Goal: Use online tool/utility: Utilize a website feature to perform a specific function

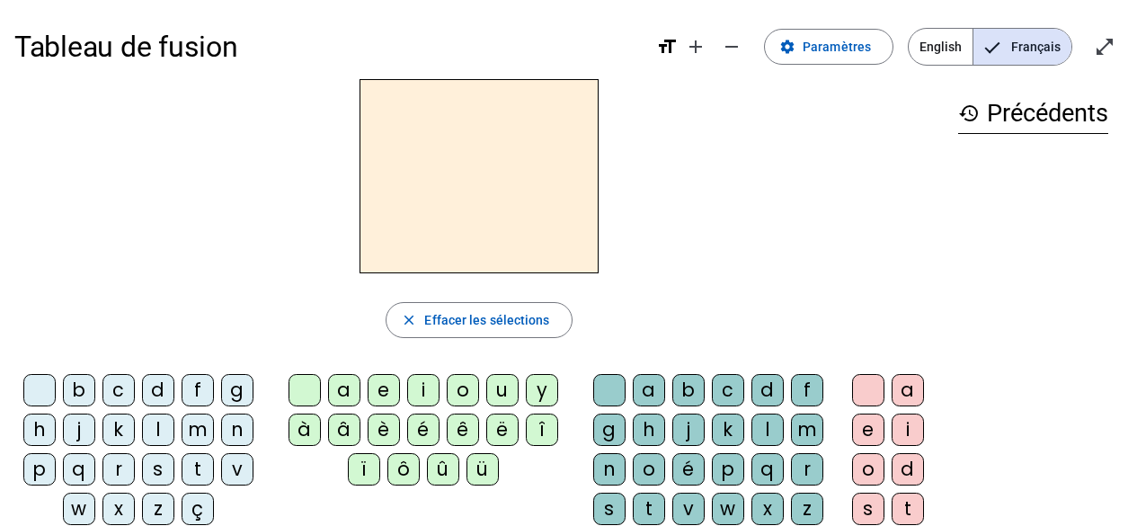
click at [163, 429] on div "l" at bounding box center [158, 429] width 32 height 32
click at [346, 388] on div "a" at bounding box center [344, 390] width 32 height 32
click at [202, 462] on div "t" at bounding box center [198, 469] width 32 height 32
click at [797, 471] on div "r" at bounding box center [807, 469] width 32 height 32
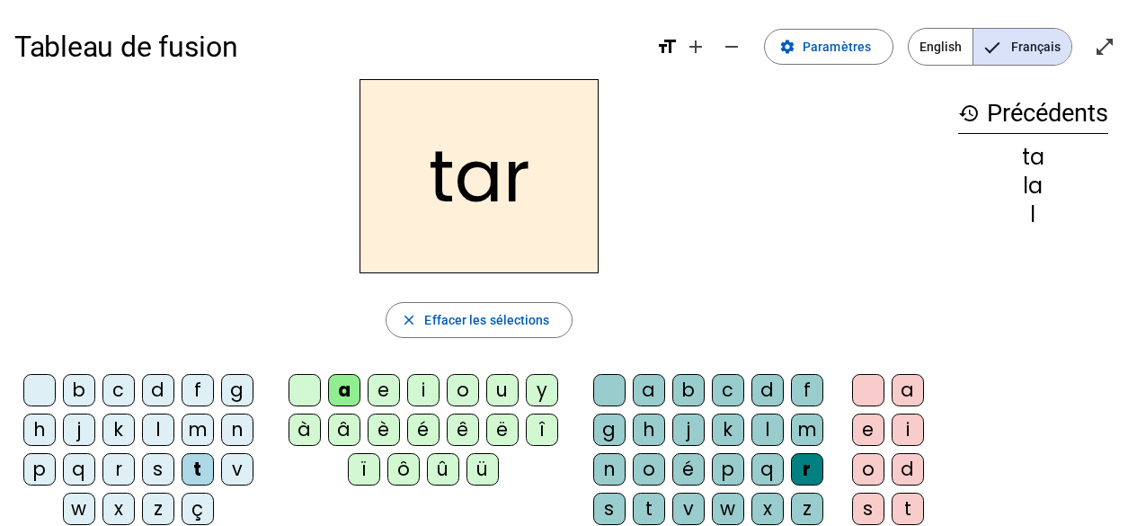
click at [116, 391] on div "c" at bounding box center [118, 390] width 32 height 32
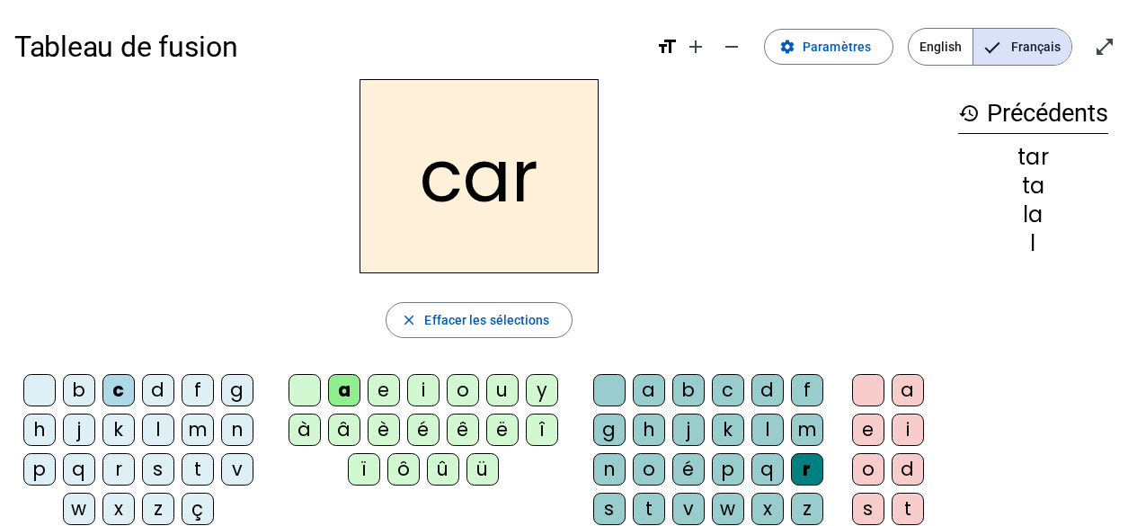
click at [82, 383] on div "b" at bounding box center [79, 390] width 32 height 32
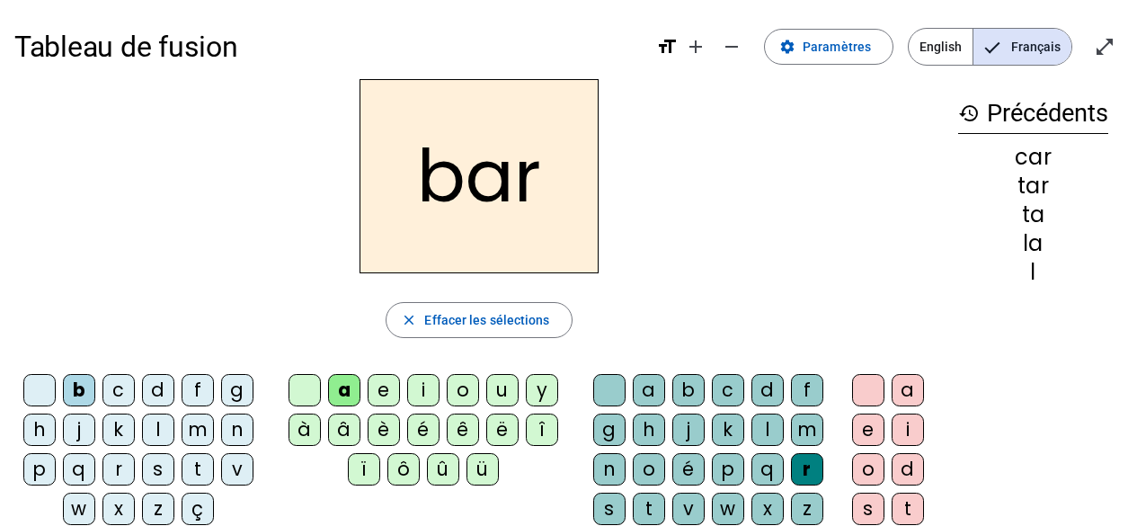
click at [33, 462] on div "p" at bounding box center [39, 469] width 32 height 32
click at [507, 387] on div "u" at bounding box center [502, 390] width 32 height 32
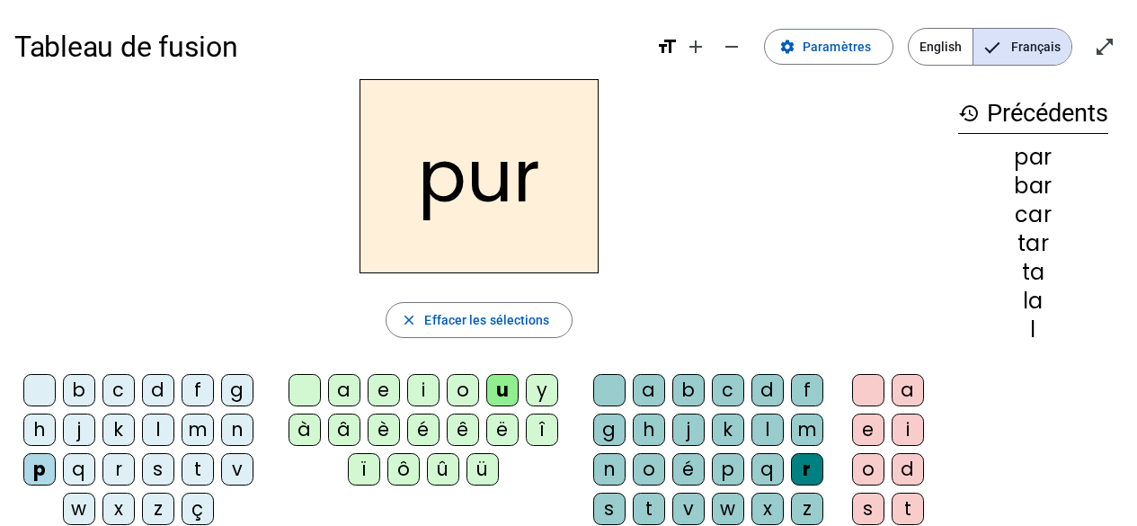
click at [159, 399] on div "d" at bounding box center [158, 390] width 32 height 32
click at [155, 466] on div "s" at bounding box center [158, 469] width 32 height 32
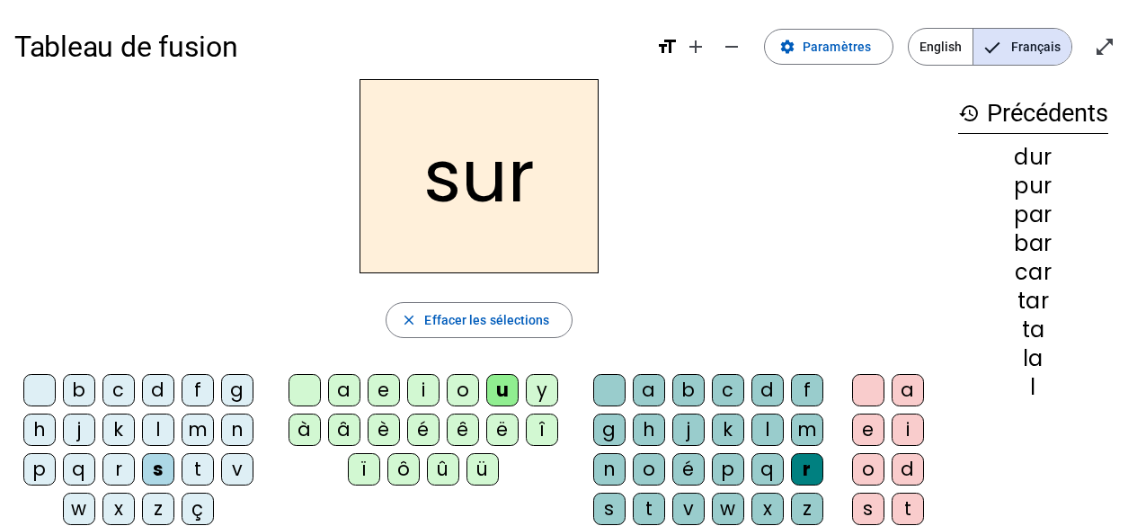
click at [611, 390] on div at bounding box center [609, 390] width 32 height 32
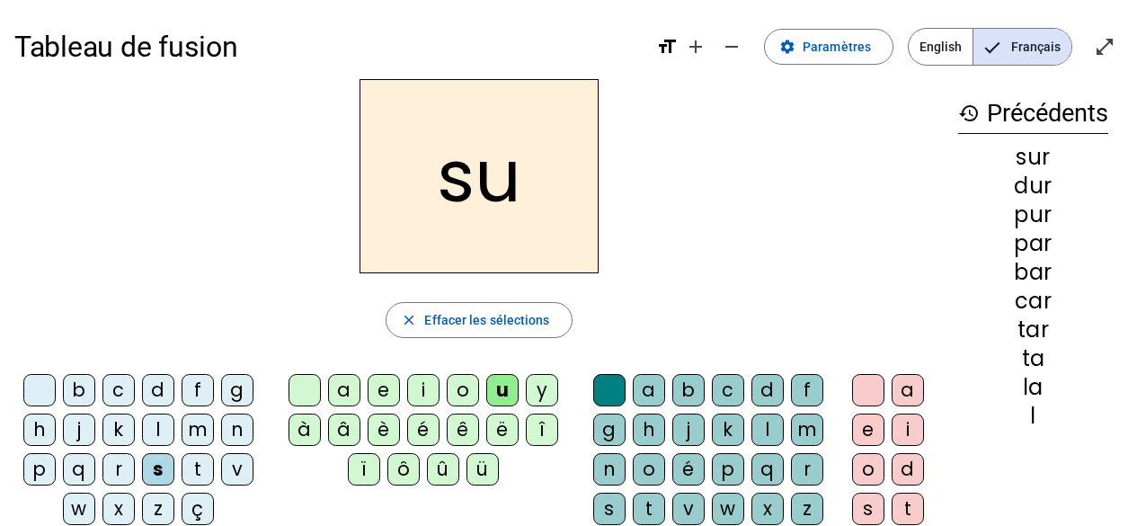
click at [344, 386] on div "a" at bounding box center [344, 390] width 32 height 32
click at [423, 394] on div "i" at bounding box center [423, 390] width 32 height 32
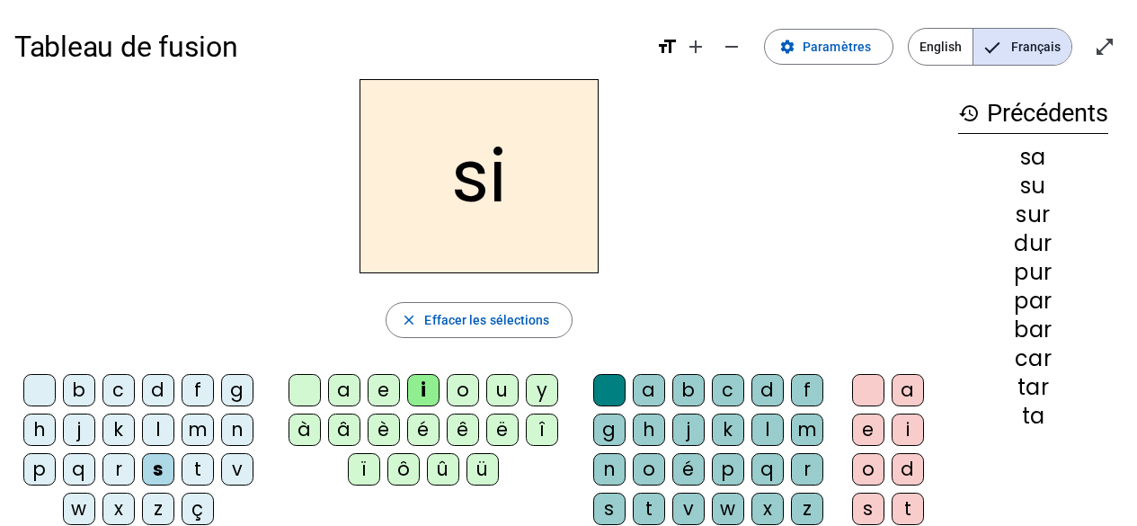
click at [155, 430] on div "l" at bounding box center [158, 429] width 32 height 32
click at [156, 468] on div "s" at bounding box center [158, 469] width 32 height 32
click at [763, 428] on div "l" at bounding box center [767, 429] width 32 height 32
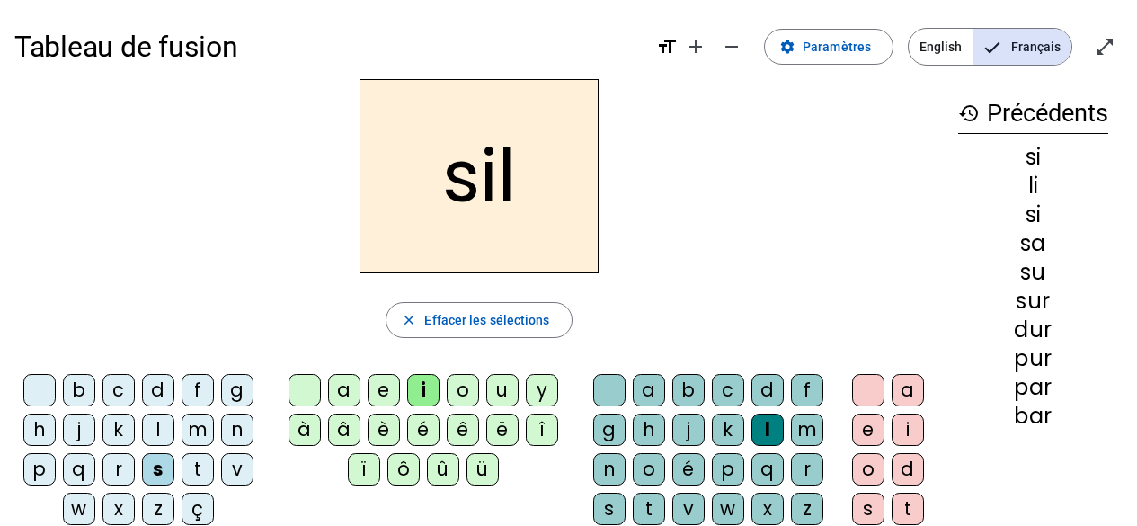
click at [199, 428] on div "m" at bounding box center [198, 429] width 32 height 32
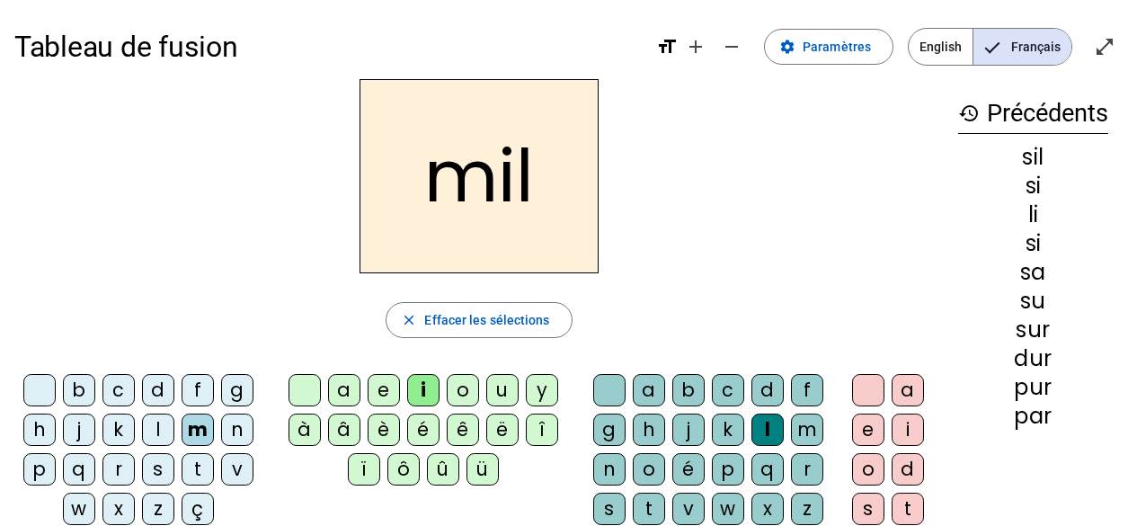
click at [118, 386] on div "c" at bounding box center [118, 390] width 32 height 32
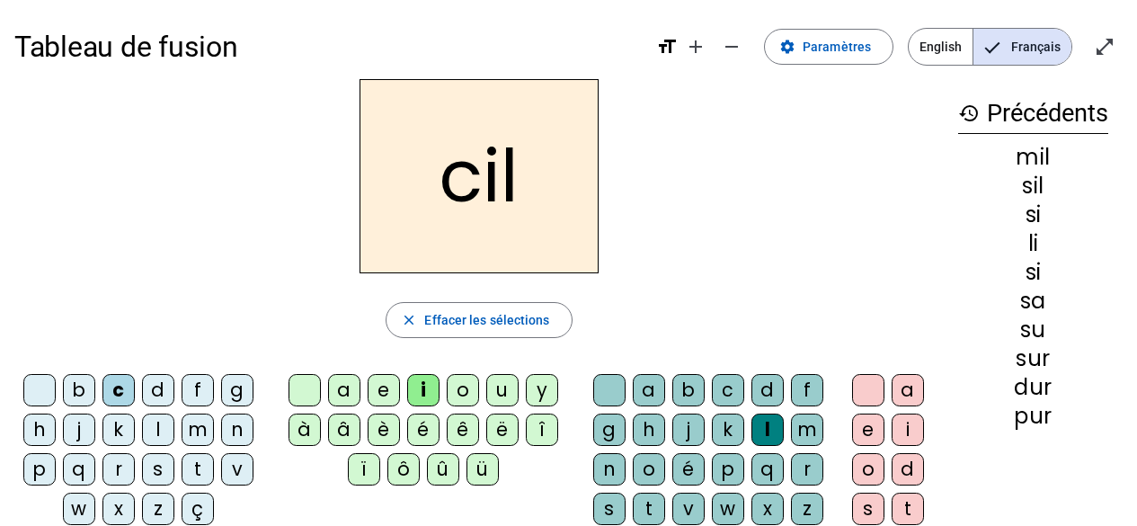
click at [145, 470] on div "s" at bounding box center [158, 469] width 32 height 32
